Goal: Task Accomplishment & Management: Use online tool/utility

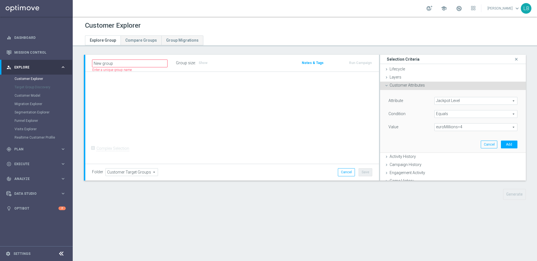
scroll to position [29, 0]
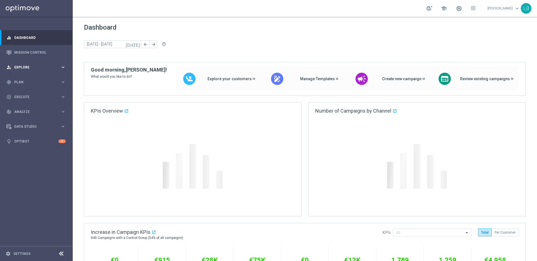
click at [43, 68] on span "Explore" at bounding box center [37, 67] width 46 height 3
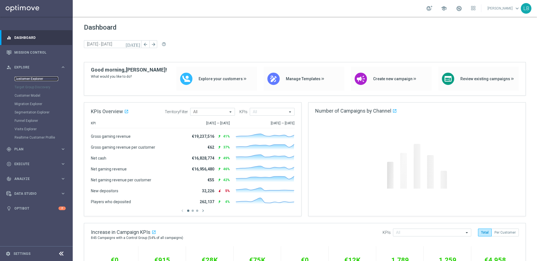
click at [35, 79] on link "Customer Explorer" at bounding box center [37, 79] width 44 height 4
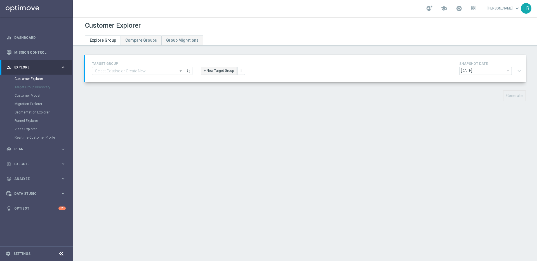
click at [223, 70] on button "+ New Target Group" at bounding box center [219, 71] width 36 height 8
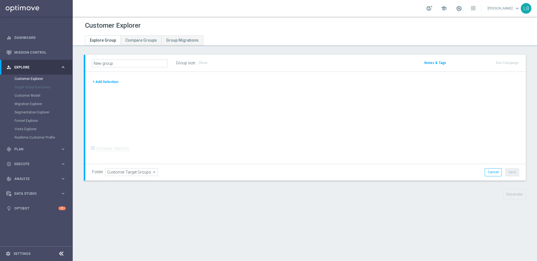
click at [114, 80] on button "+ Add Selection" at bounding box center [105, 82] width 27 height 6
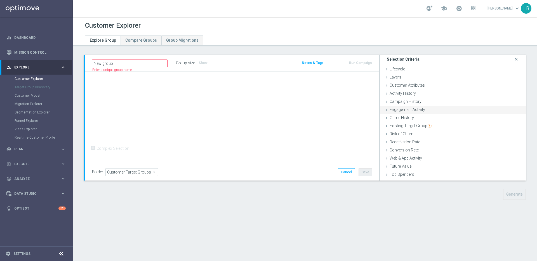
click at [387, 110] on icon at bounding box center [386, 110] width 4 height 4
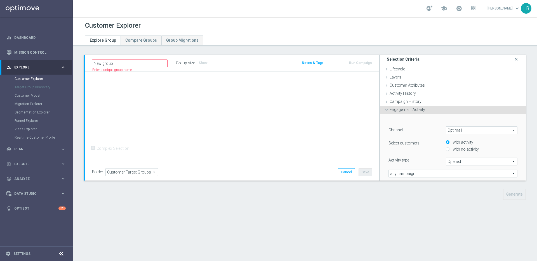
click at [387, 110] on icon at bounding box center [386, 110] width 4 height 4
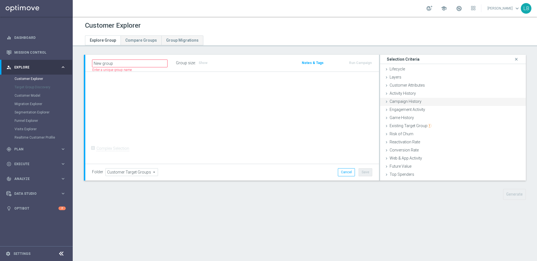
click at [387, 102] on icon at bounding box center [386, 101] width 4 height 4
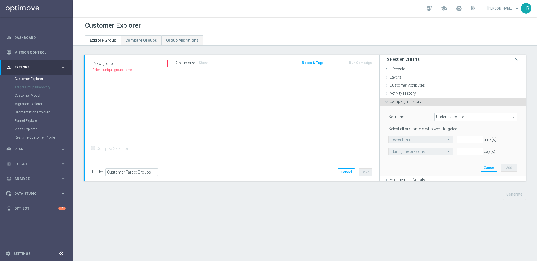
click at [513, 116] on span "Under-exposure" at bounding box center [475, 116] width 82 height 7
click at [423, 108] on div "Scenario Under-exposure Under-exposure arrow_drop_down search Under-exposure In…" at bounding box center [452, 141] width 137 height 70
click at [387, 93] on icon at bounding box center [386, 93] width 4 height 4
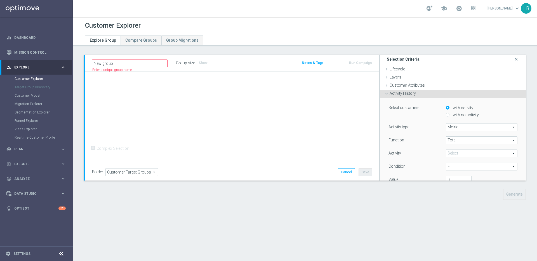
click at [485, 152] on span at bounding box center [481, 153] width 71 height 7
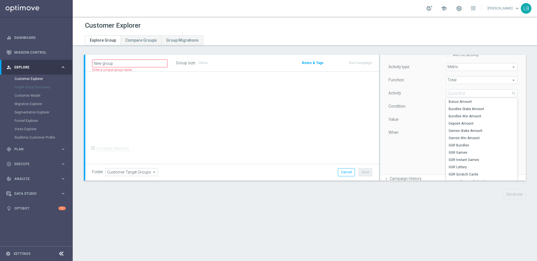
scroll to position [63, 0]
click at [471, 90] on input "search" at bounding box center [481, 91] width 72 height 8
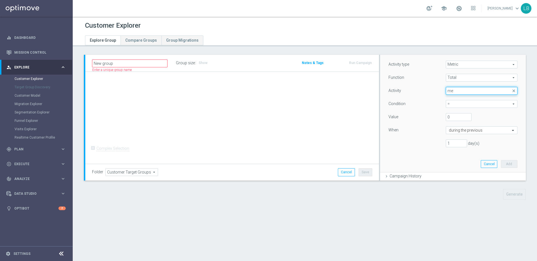
type input "m"
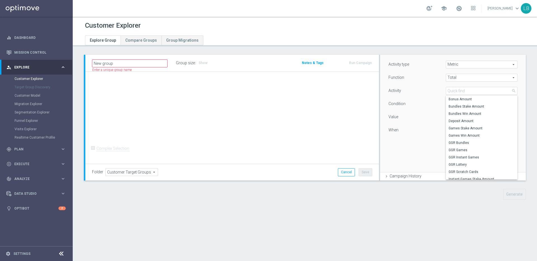
click at [497, 65] on span "Metric" at bounding box center [481, 64] width 71 height 7
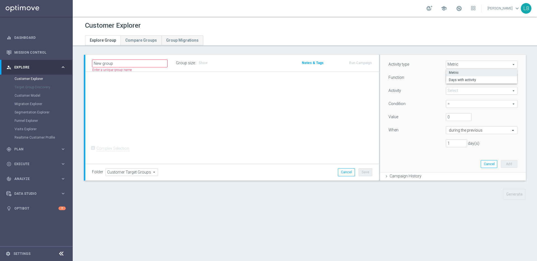
click at [418, 70] on div "Activity type Metric Metric arrow_drop_down search Metric Days with activity Fu…" at bounding box center [452, 106] width 129 height 91
click at [459, 75] on span "Total" at bounding box center [481, 77] width 71 height 7
click at [423, 82] on div "Function" at bounding box center [412, 78] width 57 height 9
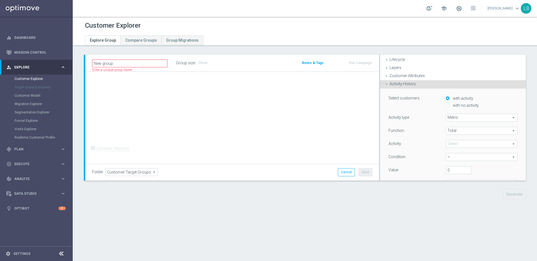
scroll to position [0, 0]
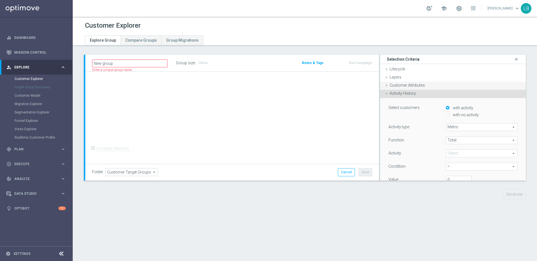
click at [395, 85] on span "Customer Attributes" at bounding box center [406, 85] width 35 height 4
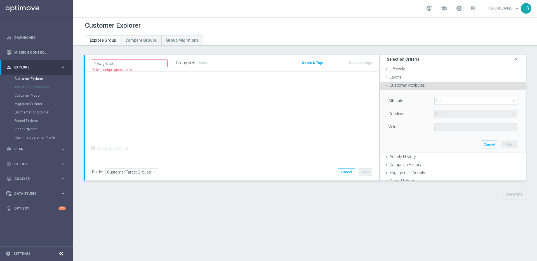
click at [443, 99] on span at bounding box center [475, 100] width 82 height 7
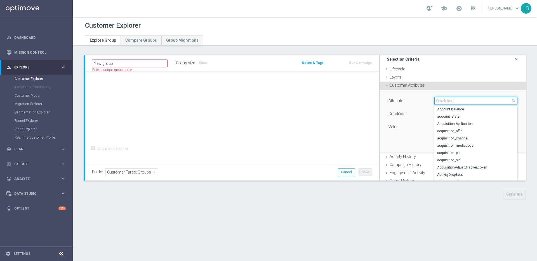
click at [443, 99] on input "search" at bounding box center [475, 101] width 83 height 8
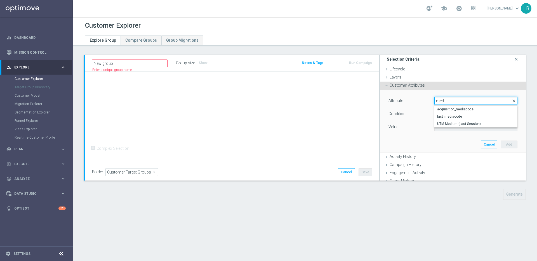
type input "med"
click at [513, 99] on span "close" at bounding box center [513, 101] width 4 height 4
click at [387, 84] on icon at bounding box center [386, 85] width 4 height 4
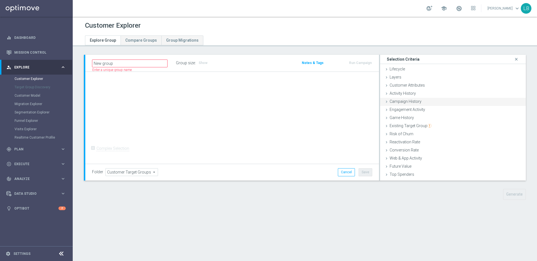
click at [386, 101] on icon at bounding box center [386, 101] width 4 height 4
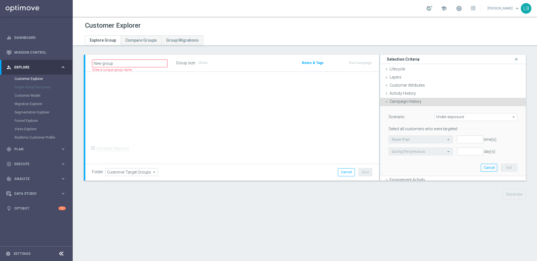
click at [386, 101] on icon at bounding box center [386, 101] width 4 height 4
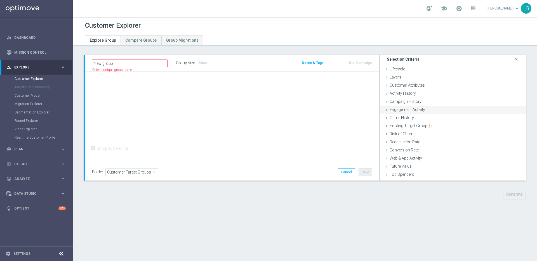
click at [387, 110] on icon at bounding box center [386, 110] width 4 height 4
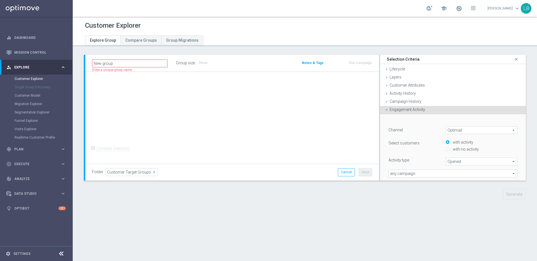
click at [387, 110] on icon at bounding box center [386, 110] width 4 height 4
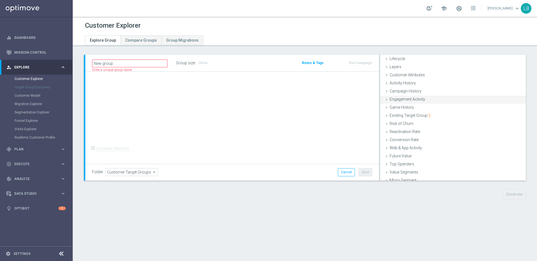
scroll to position [17, 0]
click at [387, 102] on icon at bounding box center [386, 100] width 4 height 4
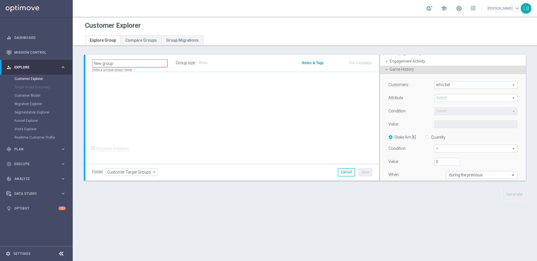
scroll to position [49, 0]
click at [474, 86] on span "who bet" at bounding box center [475, 83] width 82 height 7
click at [423, 96] on div "Attribute" at bounding box center [407, 97] width 46 height 9
click at [454, 98] on span at bounding box center [475, 96] width 82 height 7
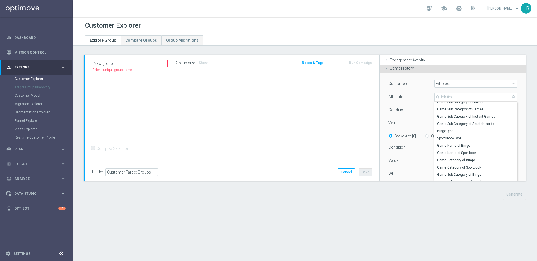
scroll to position [0, 0]
click at [420, 112] on div "Condition" at bounding box center [407, 110] width 46 height 9
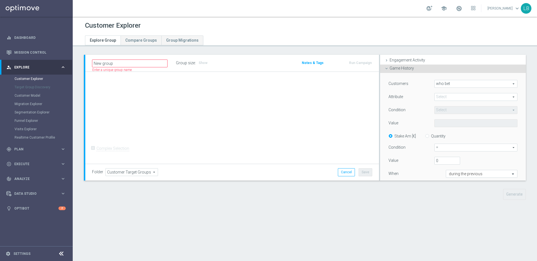
click at [465, 111] on opti-search-list "Select arrow_drop_down search" at bounding box center [475, 110] width 83 height 4
click at [468, 97] on span at bounding box center [475, 96] width 82 height 7
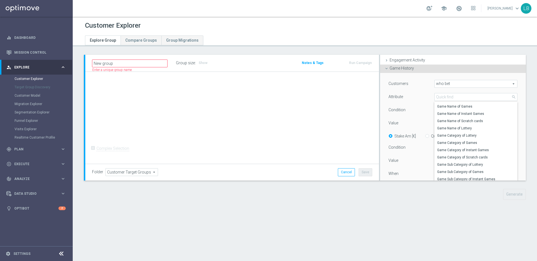
scroll to position [101, 0]
click at [422, 103] on div "Customers who bet who bet arrow_drop_down search Attribute Select arrow_drop_do…" at bounding box center [452, 137] width 129 height 115
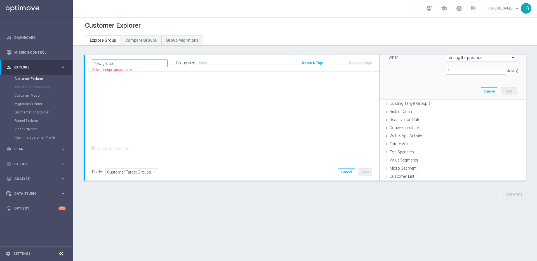
scroll to position [166, 0]
